Goal: Find specific page/section: Find specific page/section

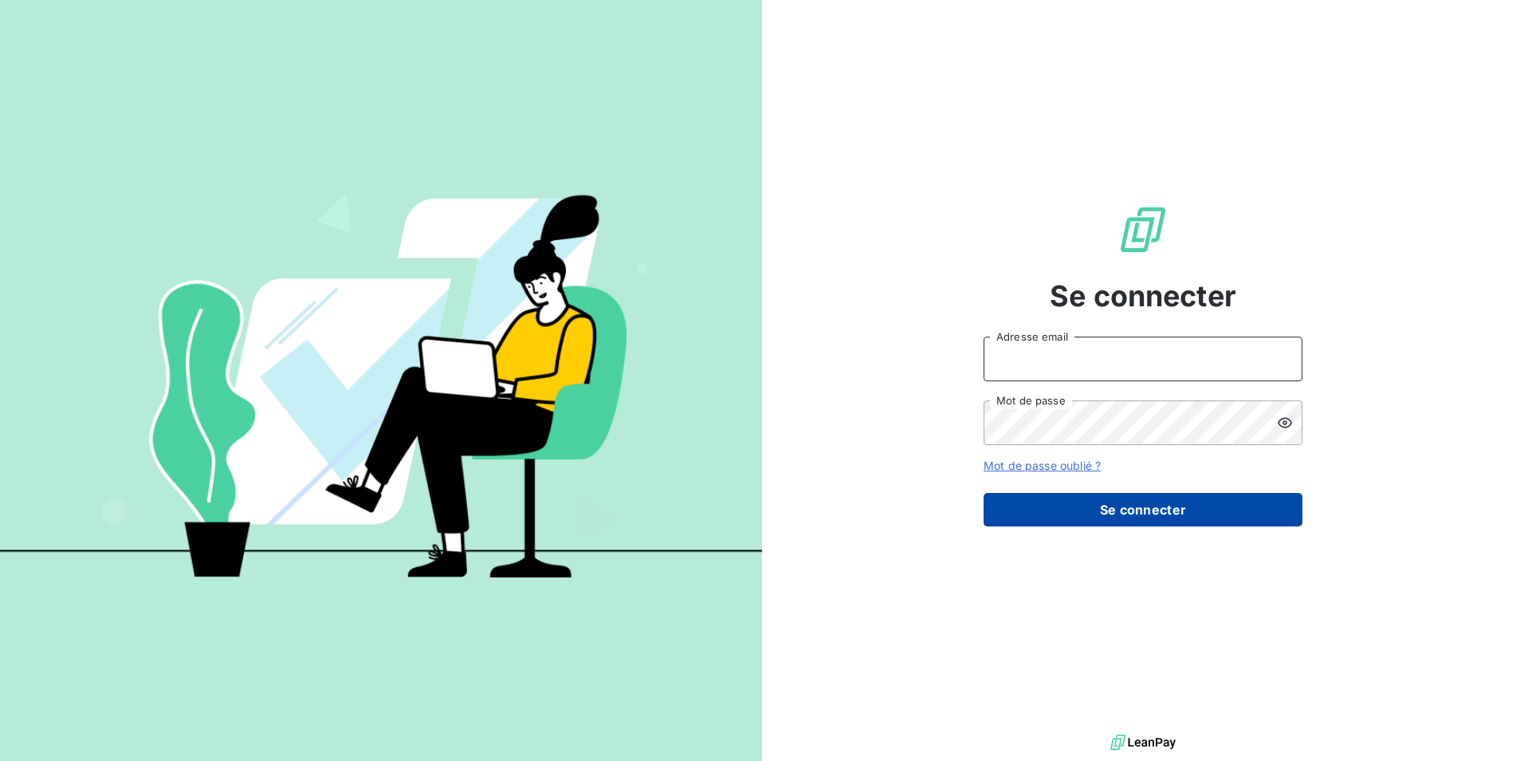
type input "[EMAIL_ADDRESS][DOMAIN_NAME]"
click at [1149, 513] on button "Se connecter" at bounding box center [1143, 509] width 319 height 33
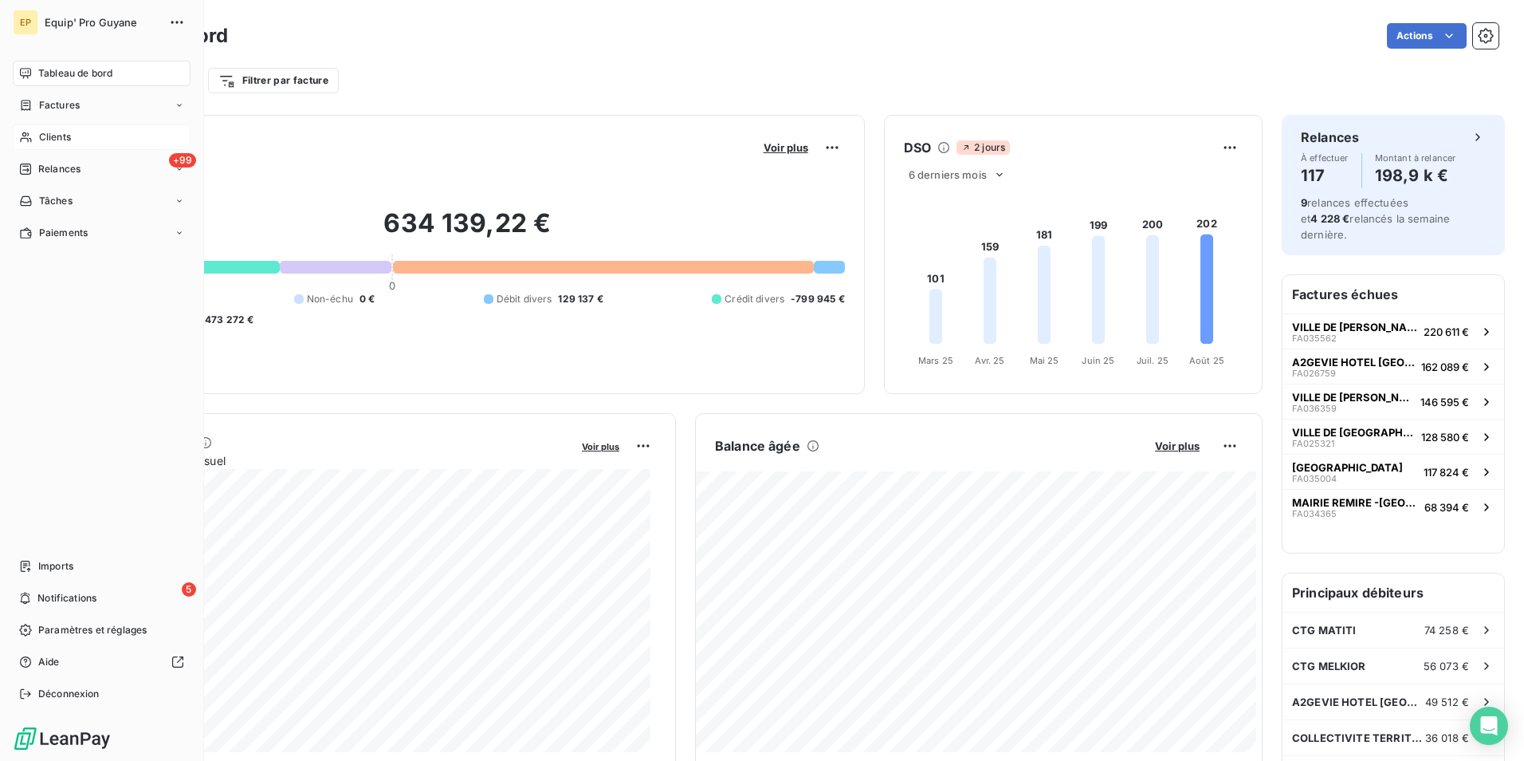
click at [62, 140] on span "Clients" at bounding box center [55, 137] width 32 height 14
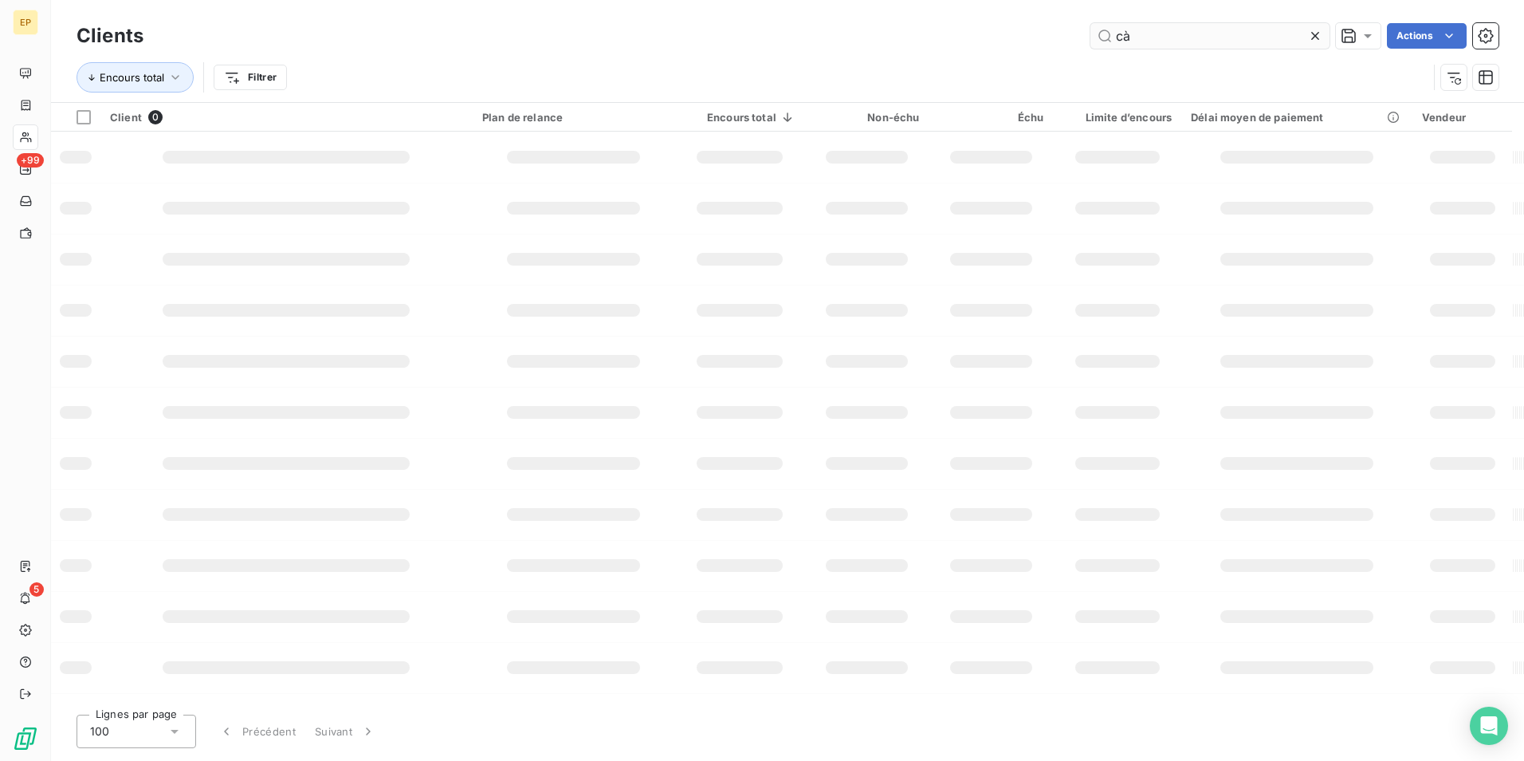
type input "c"
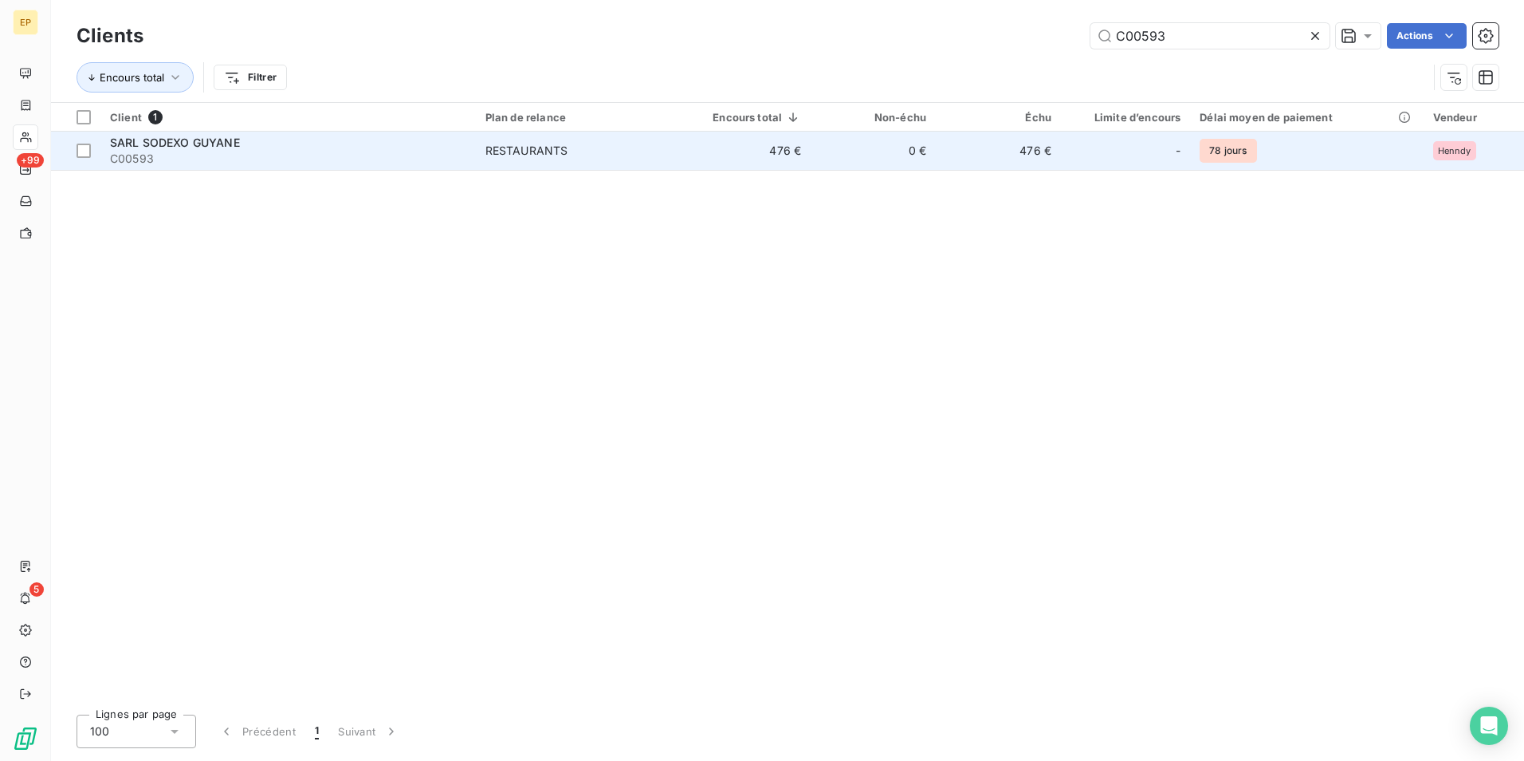
type input "C00593"
click at [188, 140] on span "SARL SODEXO GUYANE" at bounding box center [175, 143] width 130 height 14
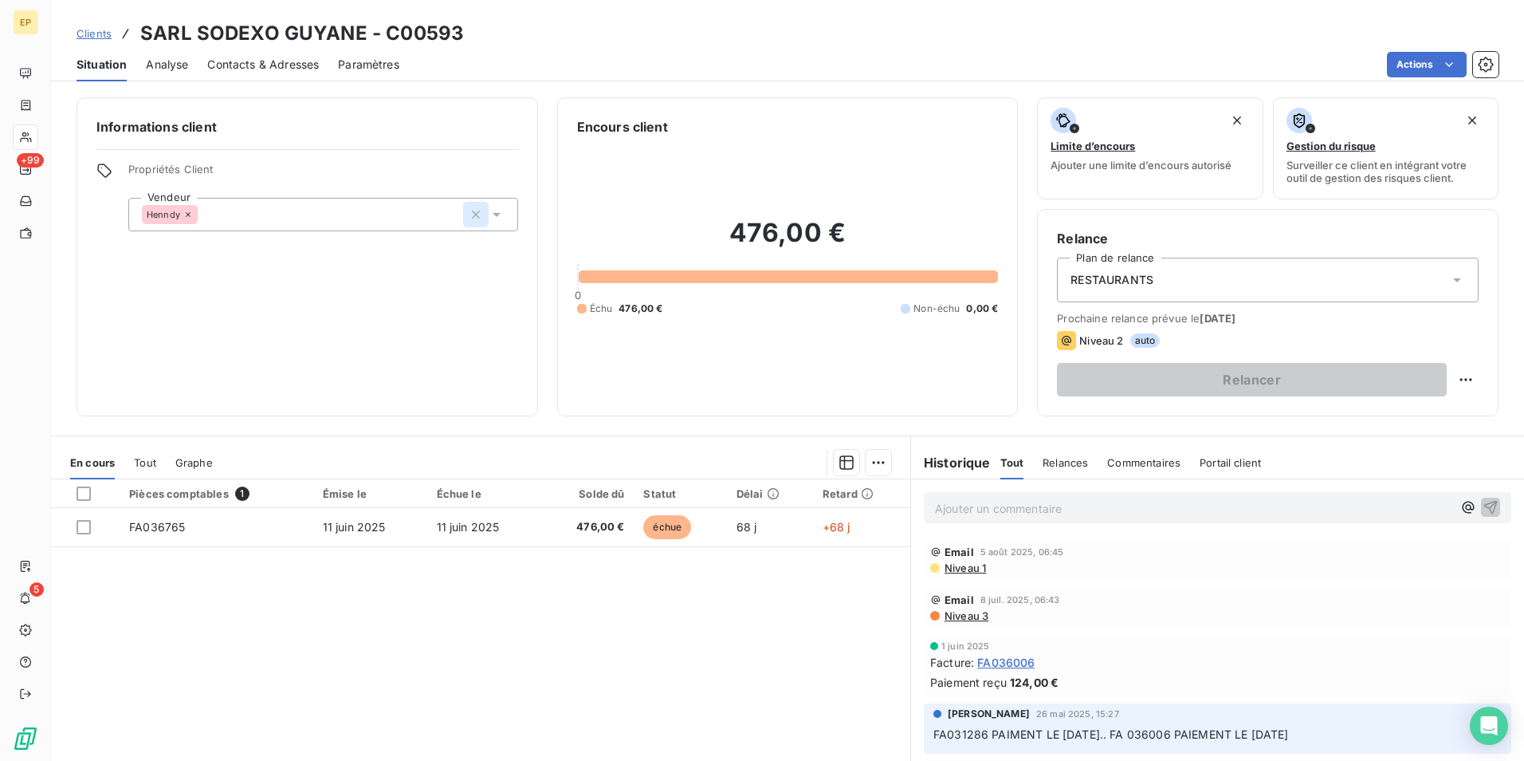
click at [472, 216] on icon "button" at bounding box center [476, 214] width 8 height 8
click at [393, 175] on span "Propriétés Client" at bounding box center [323, 174] width 390 height 22
